Goal: Task Accomplishment & Management: Complete application form

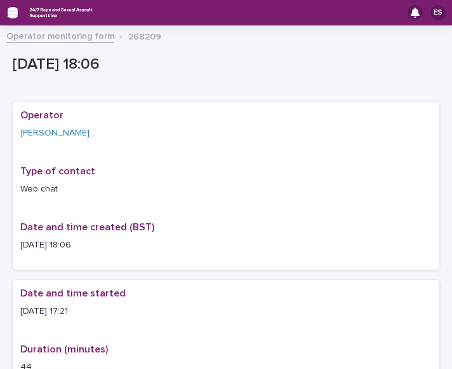
click at [8, 13] on icon "button" at bounding box center [13, 12] width 10 height 11
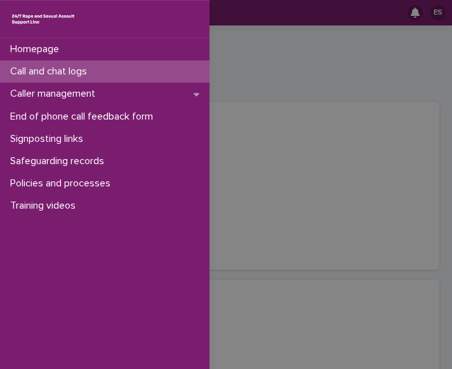
click at [39, 68] on p "Call and chat logs" at bounding box center [51, 71] width 92 height 12
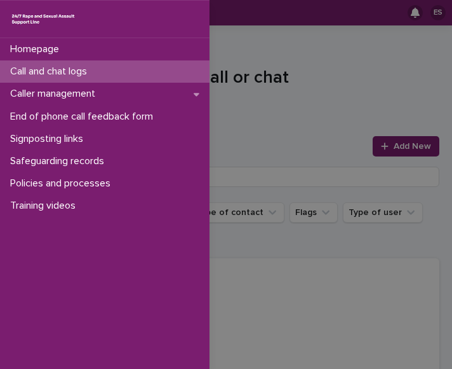
click at [258, 88] on div "Homepage Call and chat logs Caller management End of phone call feedback form S…" at bounding box center [226, 184] width 452 height 369
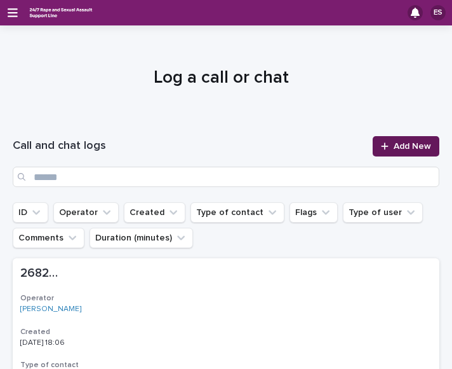
click at [394, 143] on span "Add New" at bounding box center [412, 146] width 37 height 9
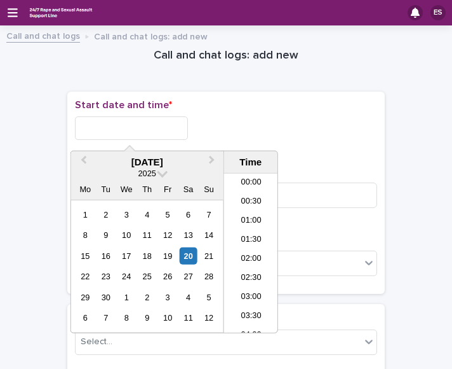
click at [114, 126] on input "text" at bounding box center [131, 128] width 113 height 24
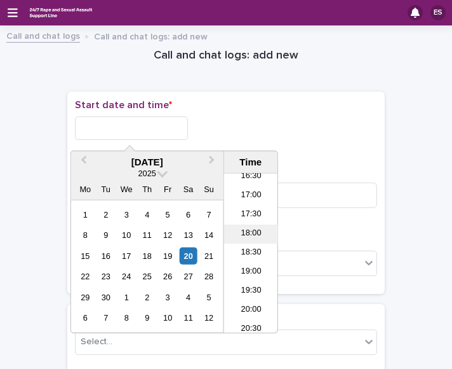
click at [243, 231] on li "18:00" at bounding box center [251, 233] width 54 height 19
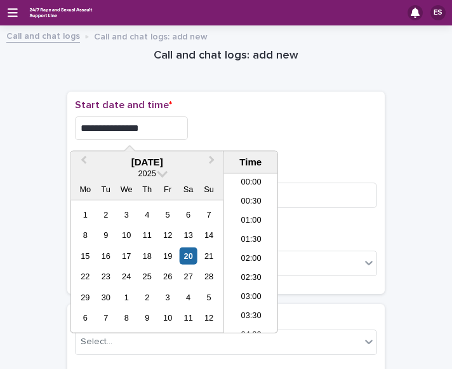
click at [182, 125] on input "**********" at bounding box center [131, 128] width 113 height 24
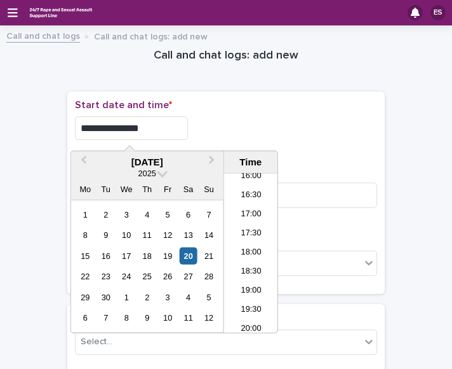
type input "**********"
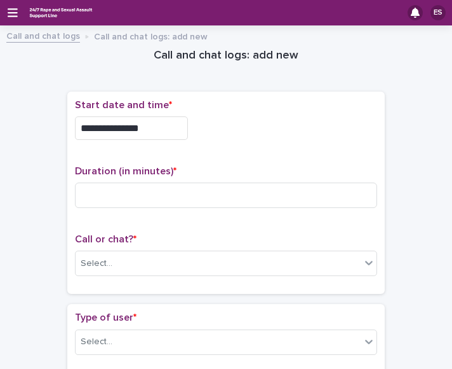
click at [281, 135] on div "**********" at bounding box center [226, 128] width 302 height 24
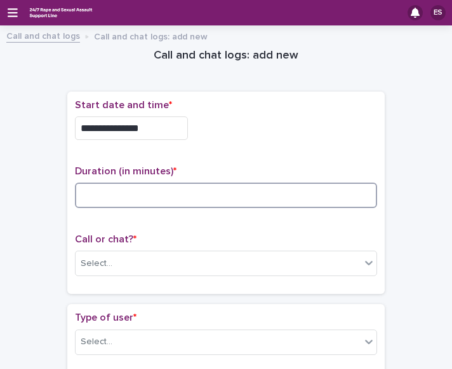
click at [143, 188] on input at bounding box center [226, 194] width 302 height 25
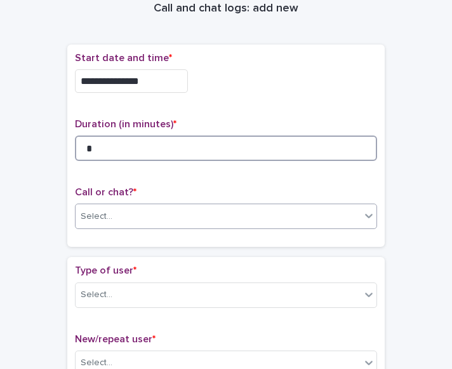
type input "*"
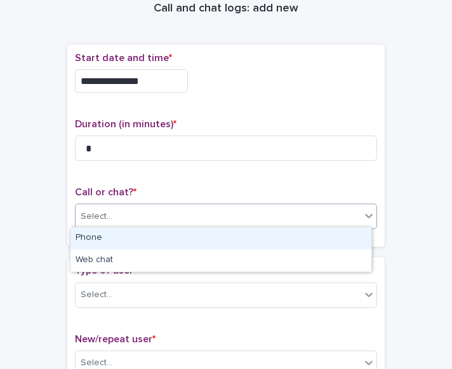
click at [95, 210] on div "Select..." at bounding box center [97, 216] width 32 height 13
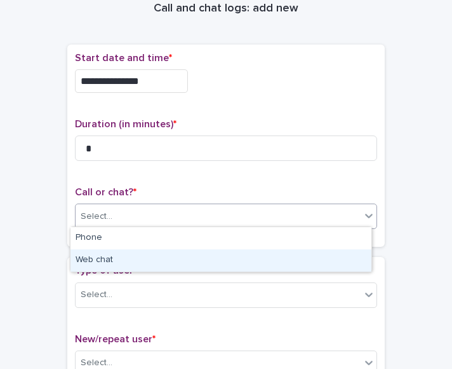
click at [100, 255] on div "Web chat" at bounding box center [221, 260] width 301 height 22
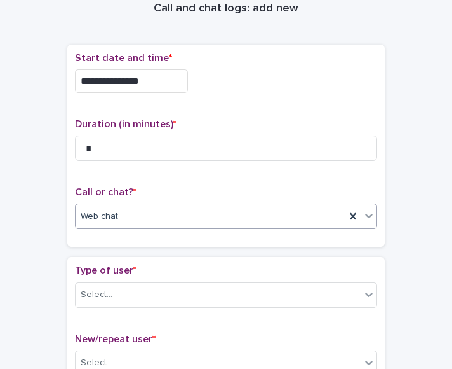
scroll to position [108, 0]
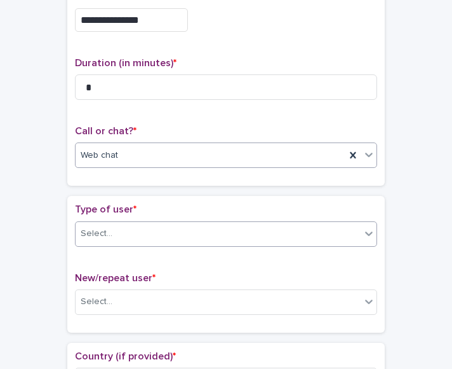
click at [122, 240] on div "Select..." at bounding box center [218, 233] width 285 height 21
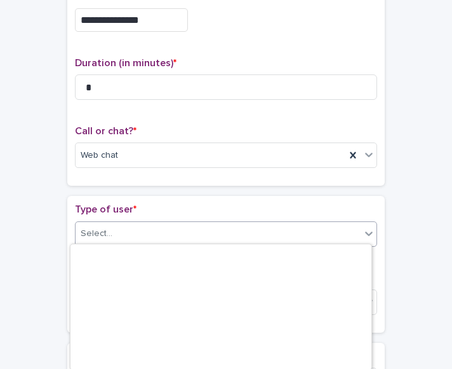
scroll to position [208, 0]
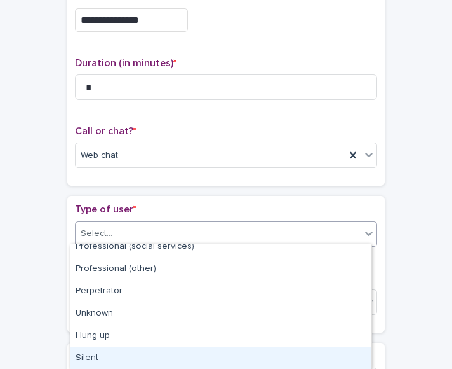
click at [108, 355] on div "Silent" at bounding box center [221, 358] width 301 height 22
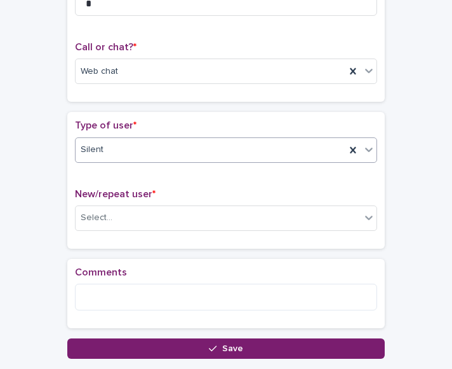
scroll to position [194, 0]
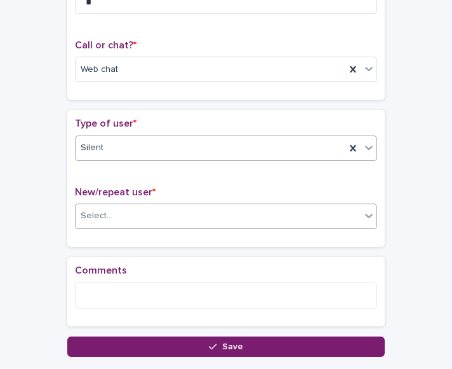
click at [115, 213] on div "Select..." at bounding box center [218, 215] width 285 height 21
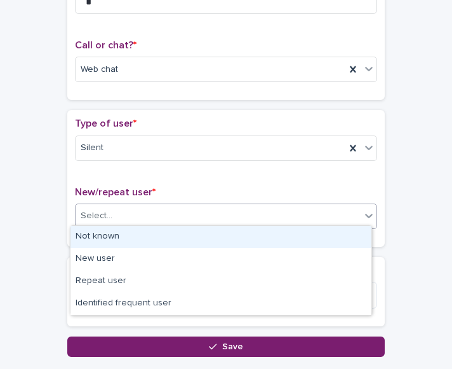
click at [116, 231] on div "Not known" at bounding box center [221, 237] width 301 height 22
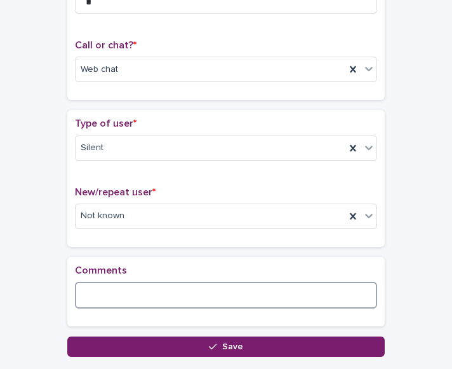
click at [90, 283] on textarea at bounding box center [226, 295] width 302 height 27
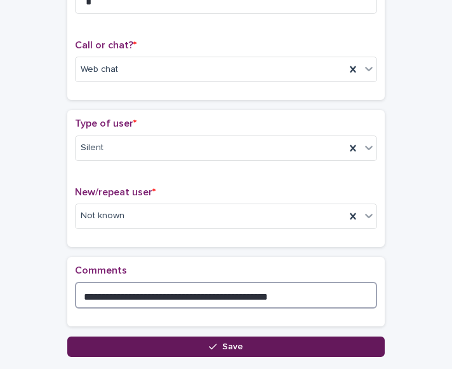
type textarea "**********"
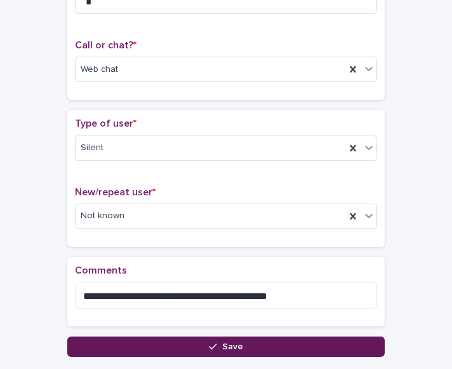
click at [103, 342] on button "Save" at bounding box center [226, 346] width 318 height 20
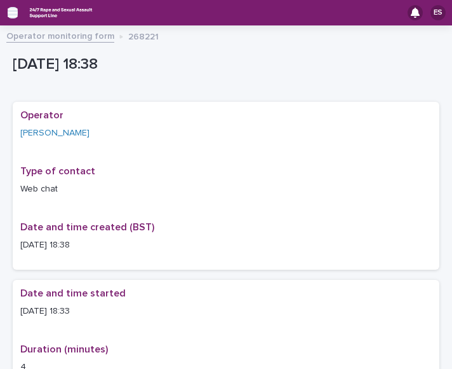
click at [11, 18] on icon "button" at bounding box center [13, 12] width 10 height 11
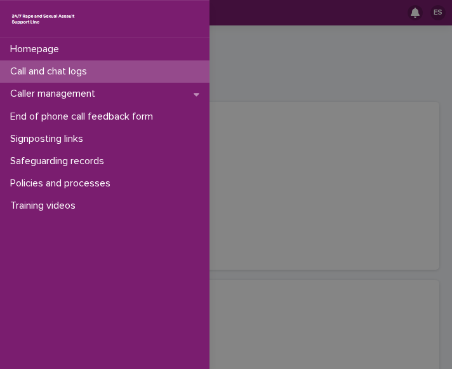
click at [42, 67] on p "Call and chat logs" at bounding box center [51, 71] width 92 height 12
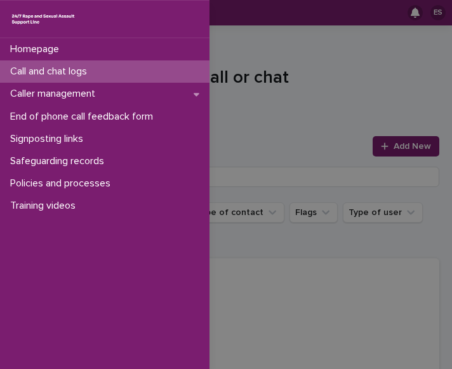
click at [277, 40] on div "Homepage Call and chat logs Caller management End of phone call feedback form S…" at bounding box center [226, 184] width 452 height 369
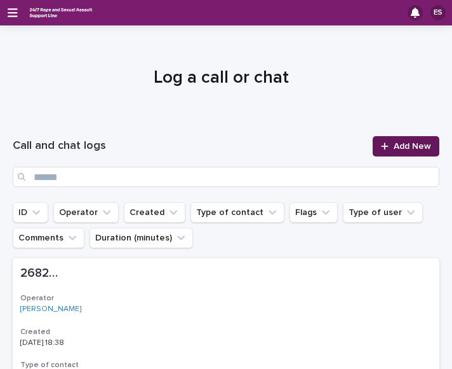
click at [373, 150] on link "Add New" at bounding box center [406, 146] width 67 height 20
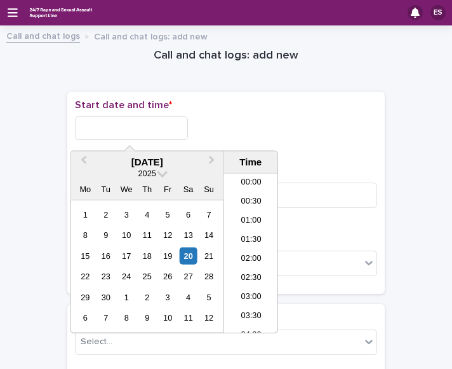
scroll to position [635, 0]
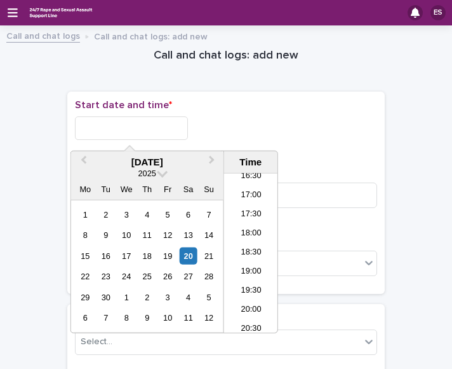
click at [105, 132] on input "text" at bounding box center [131, 128] width 113 height 24
click at [258, 233] on li "18:00" at bounding box center [251, 233] width 54 height 19
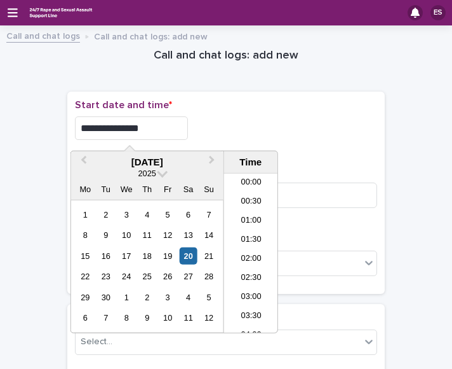
click at [157, 130] on input "**********" at bounding box center [131, 128] width 113 height 24
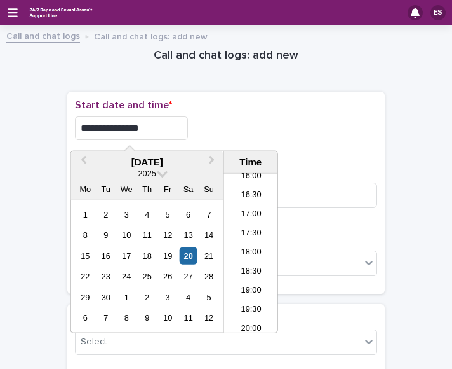
type input "**********"
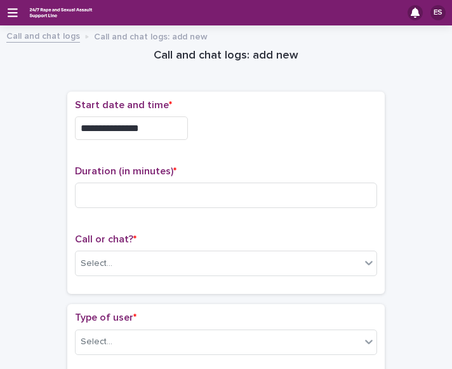
click at [226, 118] on div "**********" at bounding box center [226, 128] width 302 height 24
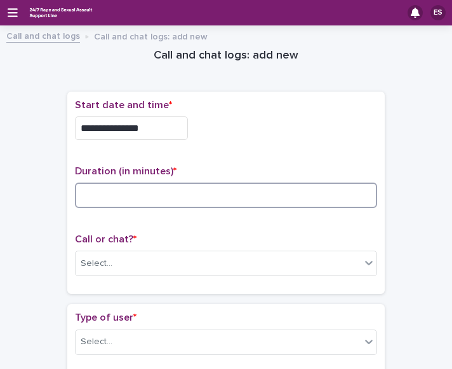
click at [163, 200] on input at bounding box center [226, 194] width 302 height 25
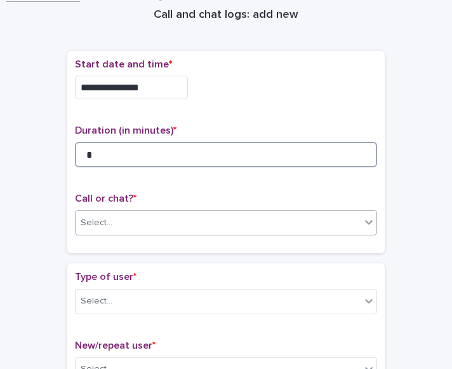
type input "*"
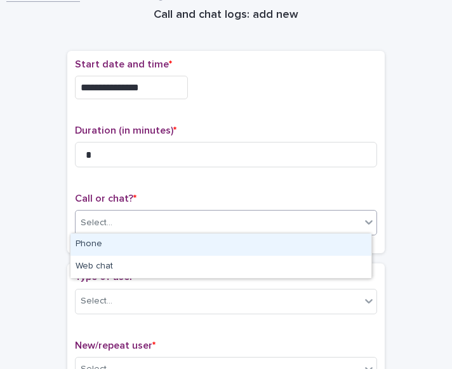
click at [120, 212] on div "Select..." at bounding box center [218, 222] width 285 height 21
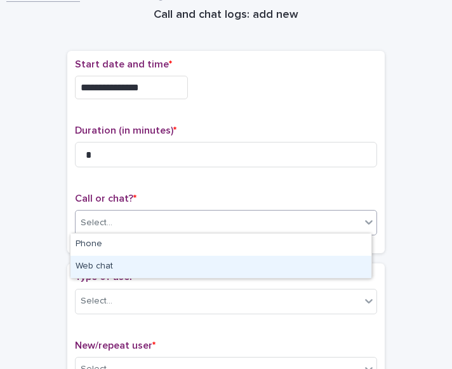
click at [100, 266] on div "Web chat" at bounding box center [221, 266] width 301 height 22
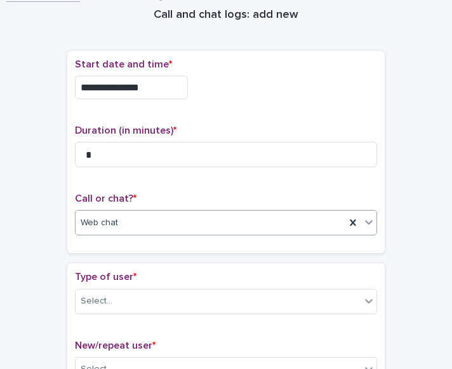
scroll to position [94, 0]
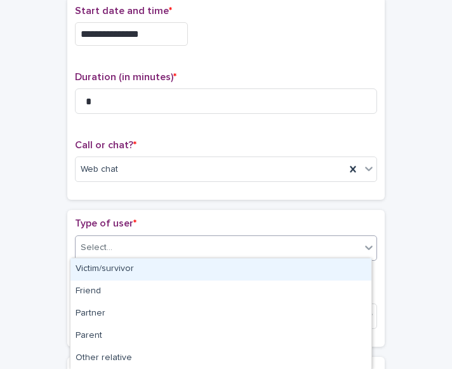
click at [109, 247] on div "Select..." at bounding box center [218, 247] width 285 height 21
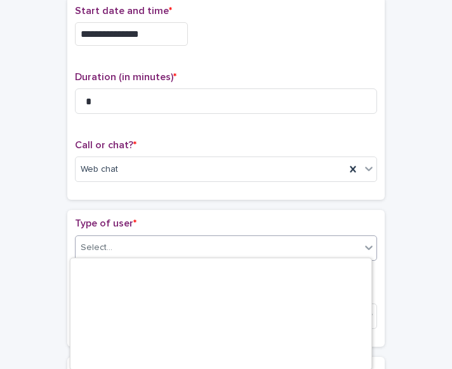
scroll to position [222, 0]
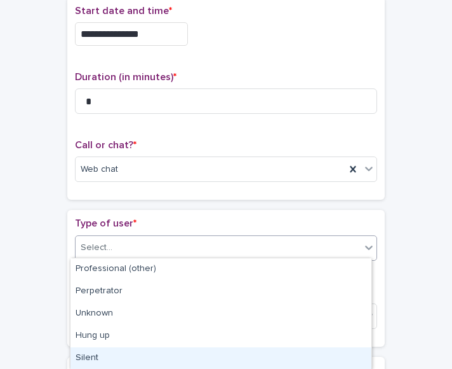
click at [103, 353] on div "Silent" at bounding box center [221, 358] width 301 height 22
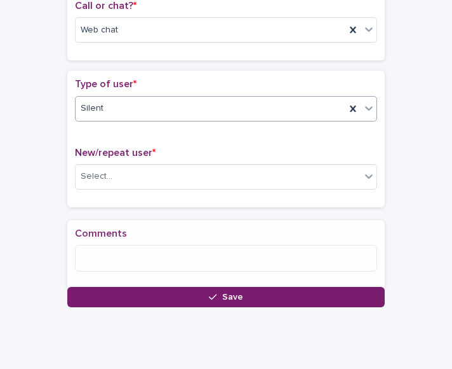
scroll to position [237, 0]
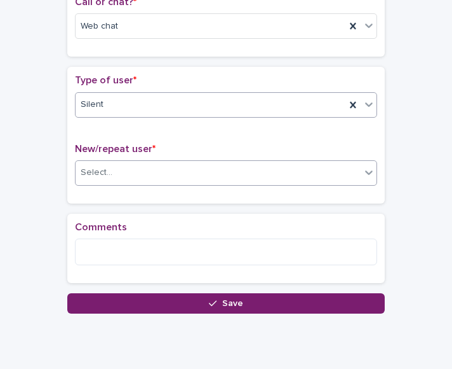
click at [82, 175] on div "Select..." at bounding box center [97, 172] width 32 height 13
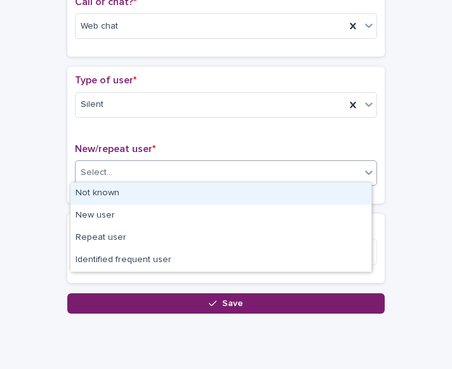
click at [98, 191] on div "Not known" at bounding box center [221, 193] width 301 height 22
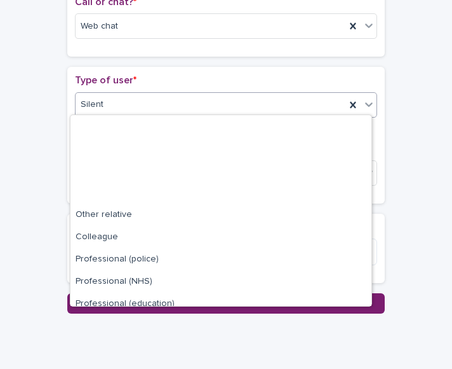
click at [105, 97] on div "Silent" at bounding box center [211, 104] width 270 height 21
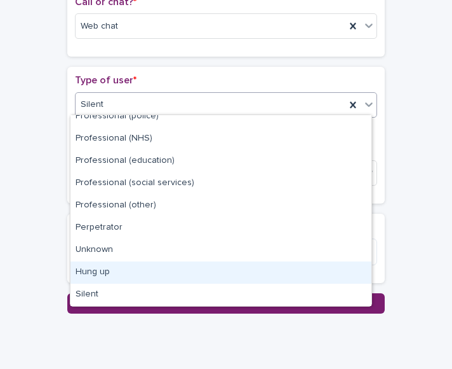
click at [93, 272] on div "Hung up" at bounding box center [221, 272] width 301 height 22
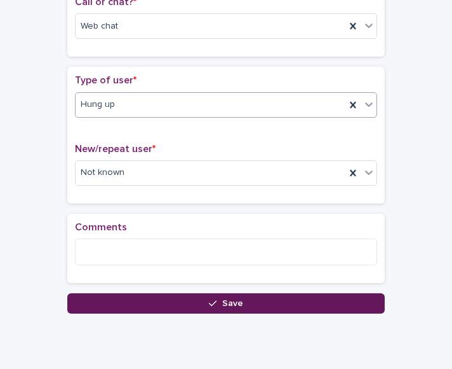
click at [106, 296] on button "Save" at bounding box center [226, 303] width 318 height 20
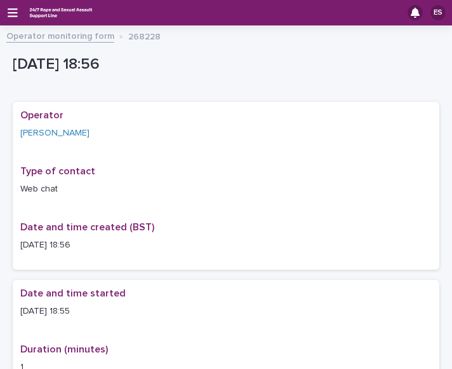
click at [6, 12] on div "ES" at bounding box center [226, 12] width 452 height 25
click at [13, 13] on icon "button" at bounding box center [13, 12] width 10 height 11
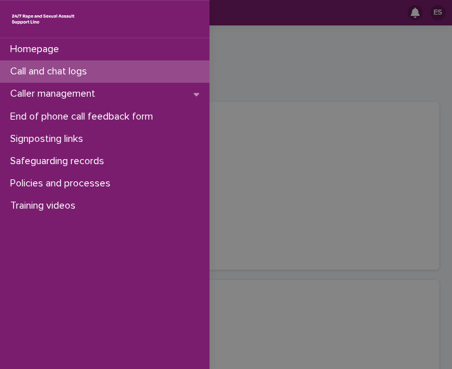
click at [37, 67] on p "Call and chat logs" at bounding box center [51, 71] width 92 height 12
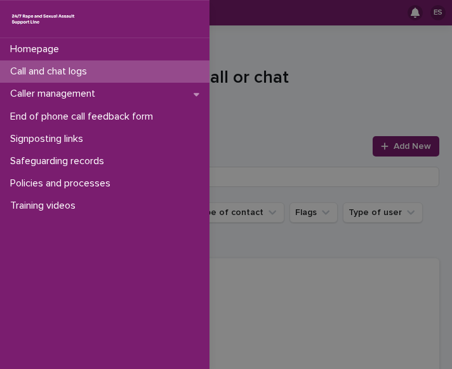
click at [245, 100] on div "Homepage Call and chat logs Caller management End of phone call feedback form S…" at bounding box center [226, 184] width 452 height 369
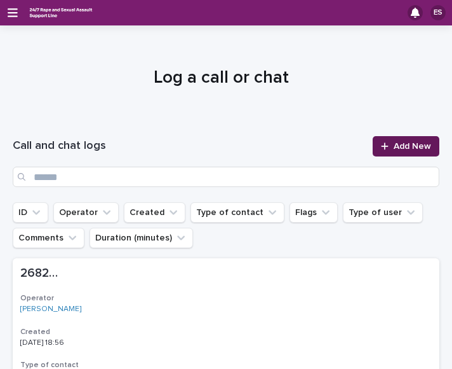
click at [386, 140] on link "Add New" at bounding box center [406, 146] width 67 height 20
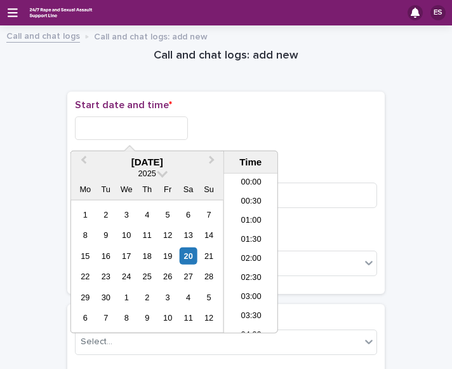
scroll to position [635, 0]
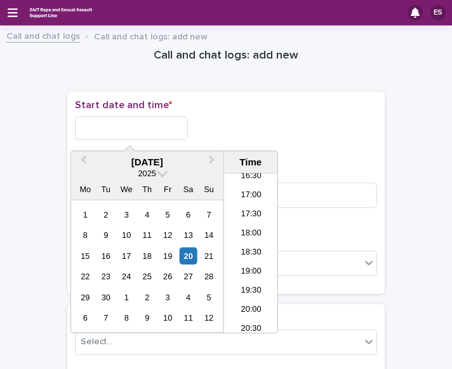
click at [144, 126] on input "text" at bounding box center [131, 128] width 113 height 24
click at [248, 227] on li "18:00" at bounding box center [251, 233] width 54 height 19
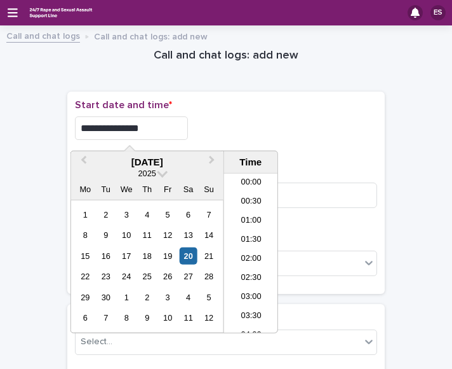
click at [156, 130] on input "**********" at bounding box center [131, 128] width 113 height 24
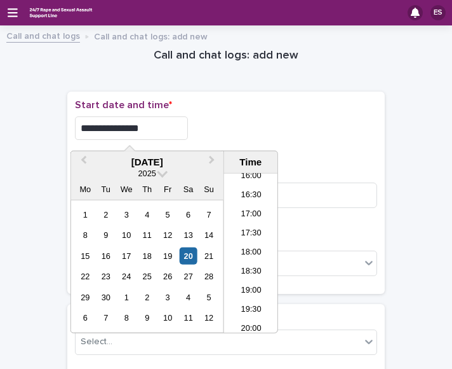
type input "**********"
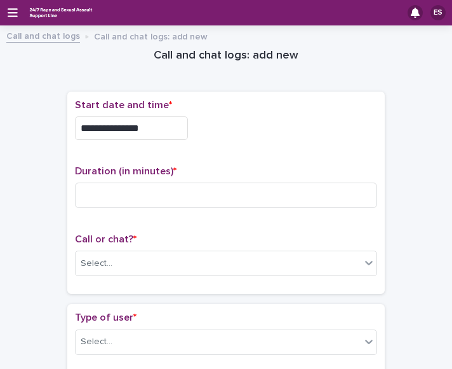
click at [246, 117] on div "**********" at bounding box center [226, 128] width 302 height 24
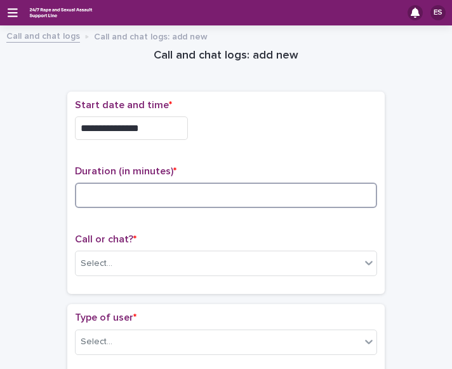
click at [132, 191] on input at bounding box center [226, 194] width 302 height 25
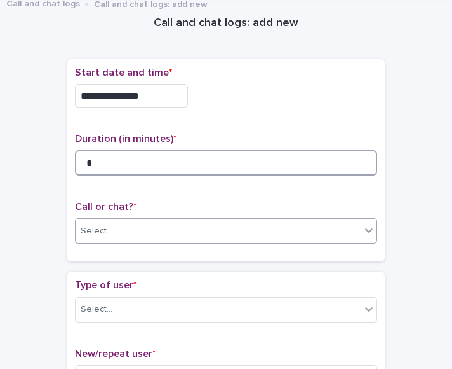
type input "*"
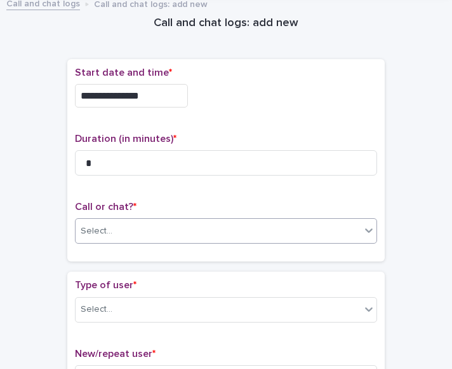
click at [106, 224] on div "Select..." at bounding box center [218, 231] width 285 height 21
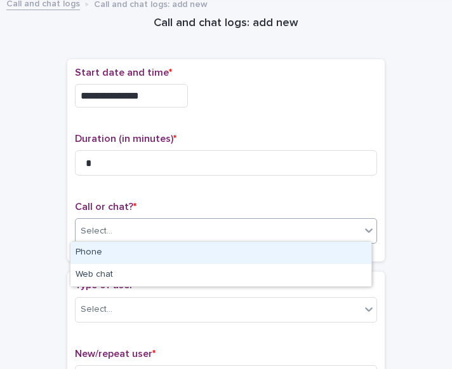
click at [120, 222] on div "Select..." at bounding box center [218, 231] width 285 height 21
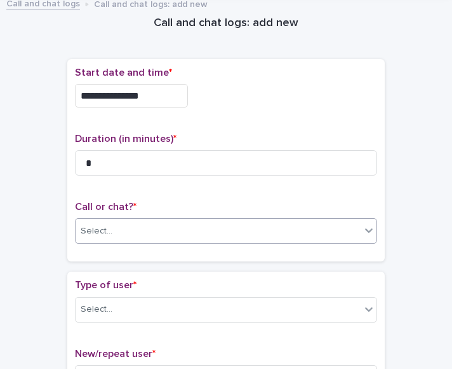
scroll to position [0, 0]
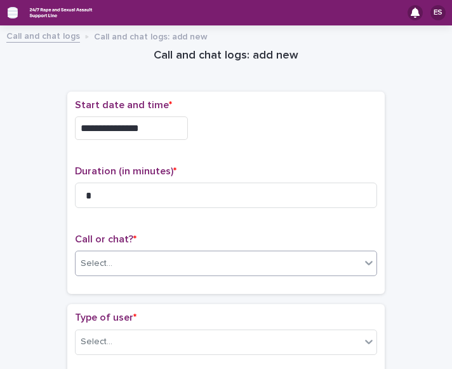
click at [10, 10] on icon "button" at bounding box center [13, 12] width 10 height 11
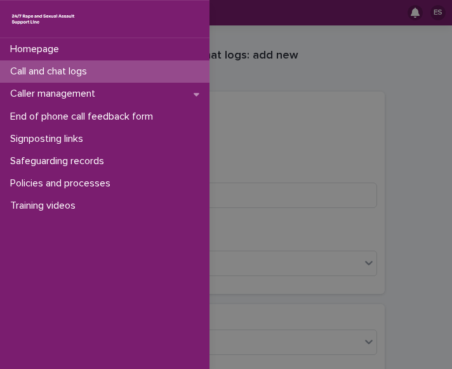
click at [48, 67] on p "Call and chat logs" at bounding box center [51, 71] width 92 height 12
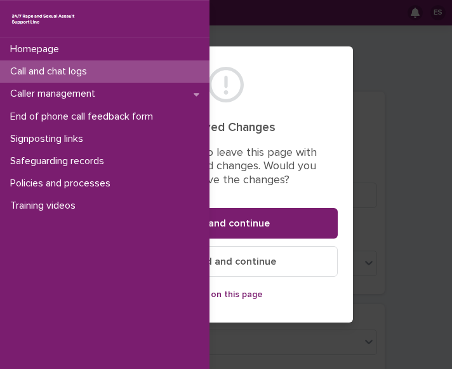
click at [241, 261] on div "Homepage Call and chat logs Caller management End of phone call feedback form S…" at bounding box center [226, 184] width 452 height 369
click at [232, 293] on div "Homepage Call and chat logs Caller management End of phone call feedback form S…" at bounding box center [226, 184] width 452 height 369
click at [261, 140] on div "Homepage Call and chat logs Caller management End of phone call feedback form S…" at bounding box center [226, 184] width 452 height 369
click at [237, 268] on div "Homepage Call and chat logs Caller management End of phone call feedback form S…" at bounding box center [226, 184] width 452 height 369
click at [264, 69] on div "Homepage Call and chat logs Caller management End of phone call feedback form S…" at bounding box center [226, 184] width 452 height 369
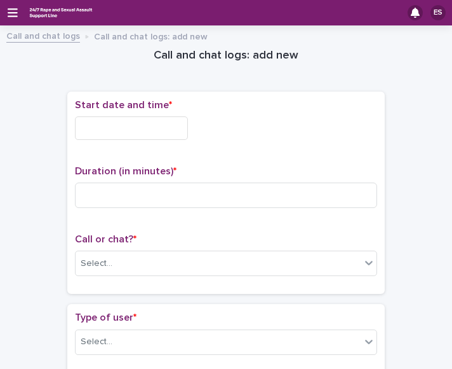
click at [14, 6] on div "ES" at bounding box center [226, 12] width 452 height 25
click at [14, 9] on icon "button" at bounding box center [13, 12] width 10 height 9
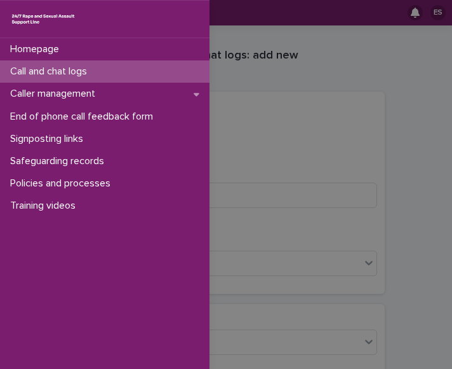
click at [50, 72] on p "Call and chat logs" at bounding box center [51, 71] width 92 height 12
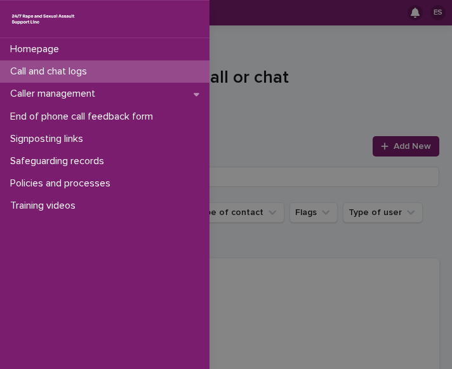
click at [294, 156] on div "Homepage Call and chat logs Caller management End of phone call feedback form S…" at bounding box center [226, 184] width 452 height 369
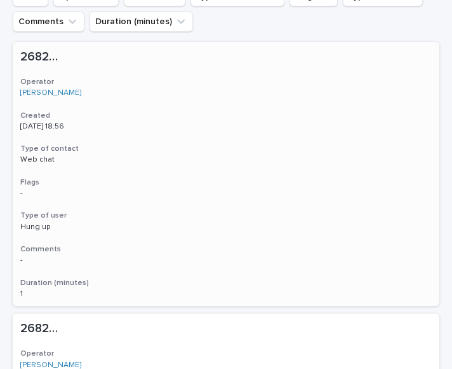
scroll to position [222, 0]
